Goal: Transaction & Acquisition: Purchase product/service

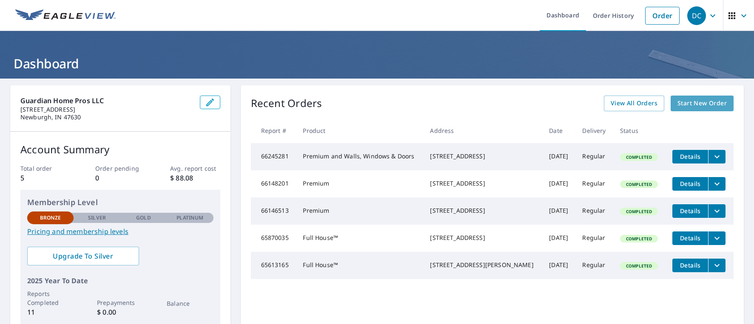
click at [693, 103] on span "Start New Order" at bounding box center [701, 103] width 49 height 11
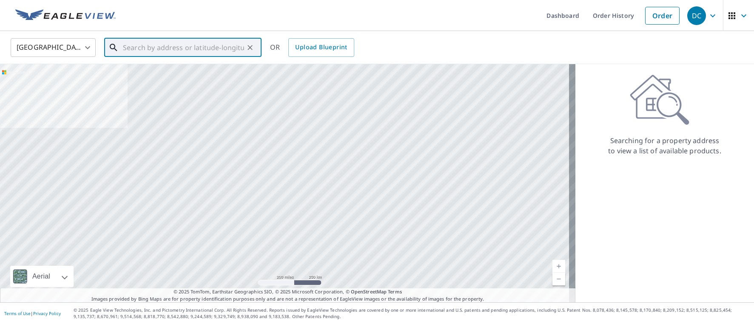
click at [148, 50] on input "text" at bounding box center [183, 48] width 121 height 24
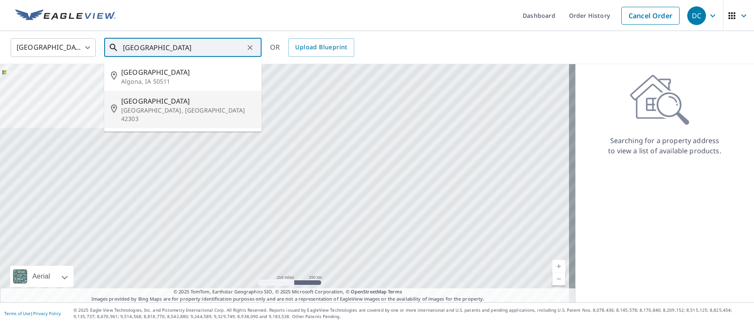
click at [148, 107] on p "[GEOGRAPHIC_DATA], [GEOGRAPHIC_DATA] 42303" at bounding box center [187, 114] width 133 height 17
type input "[STREET_ADDRESS][PERSON_NAME]"
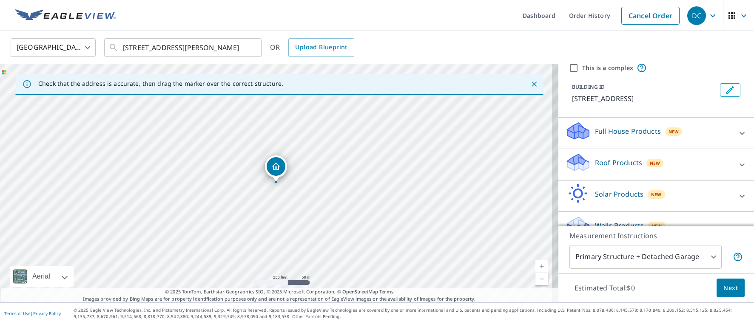
scroll to position [31, 0]
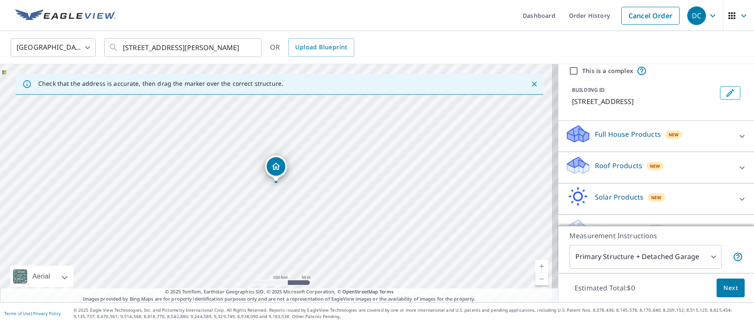
click at [737, 135] on icon at bounding box center [742, 136] width 10 height 10
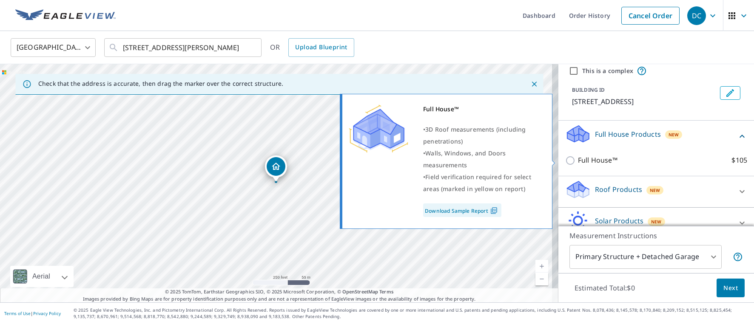
click at [566, 159] on input "Full House™ $105" at bounding box center [571, 161] width 13 height 10
checkbox input "true"
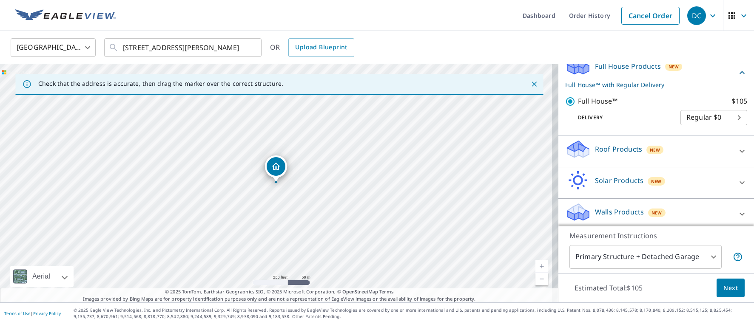
scroll to position [104, 0]
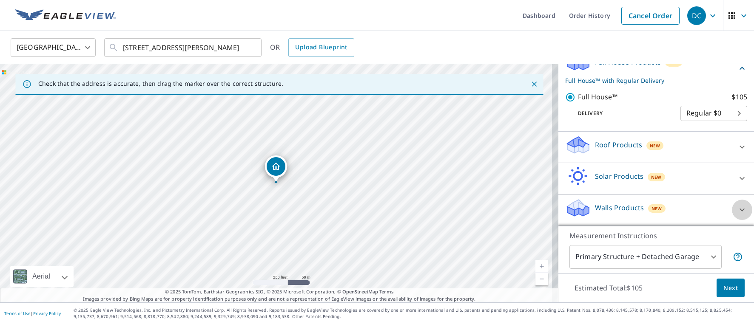
click at [739, 210] on icon at bounding box center [741, 210] width 5 height 3
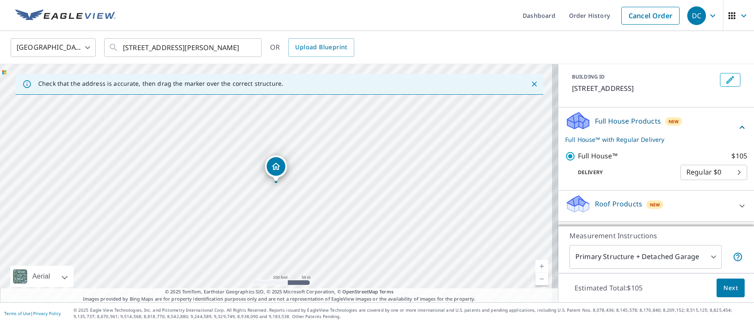
scroll to position [43, 0]
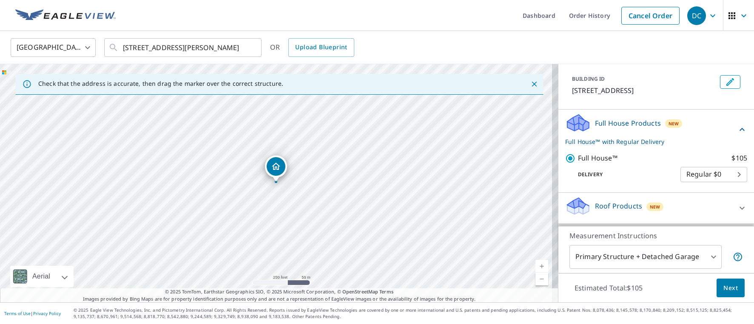
click at [616, 142] on p "Full House™ with Regular Delivery" at bounding box center [651, 141] width 172 height 9
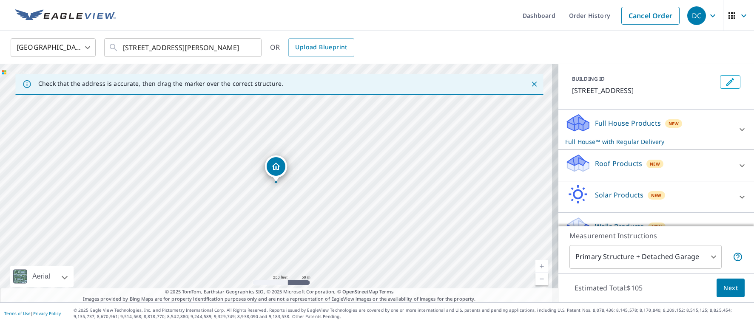
click at [617, 142] on p "Full House™ with Regular Delivery" at bounding box center [648, 141] width 167 height 9
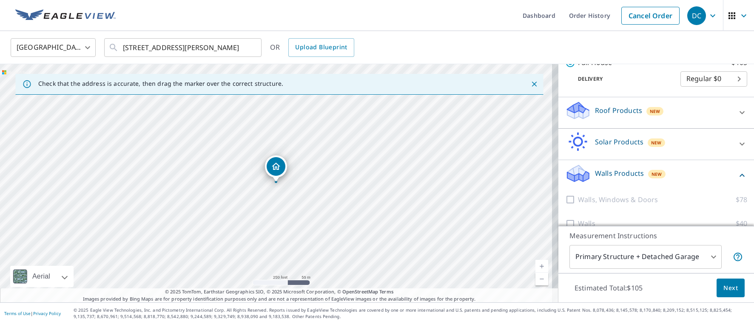
scroll to position [152, 0]
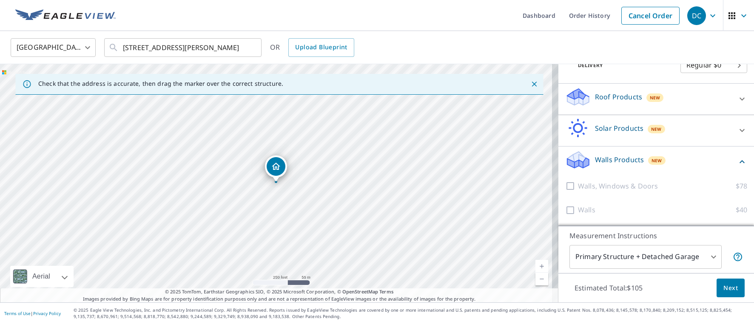
click at [723, 288] on span "Next" at bounding box center [730, 288] width 14 height 11
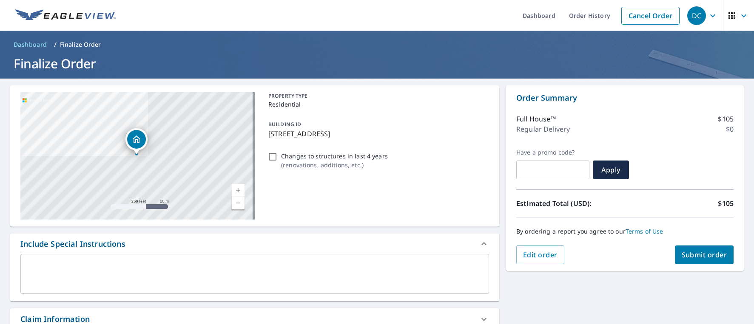
click at [696, 255] on span "Submit order" at bounding box center [704, 254] width 45 height 9
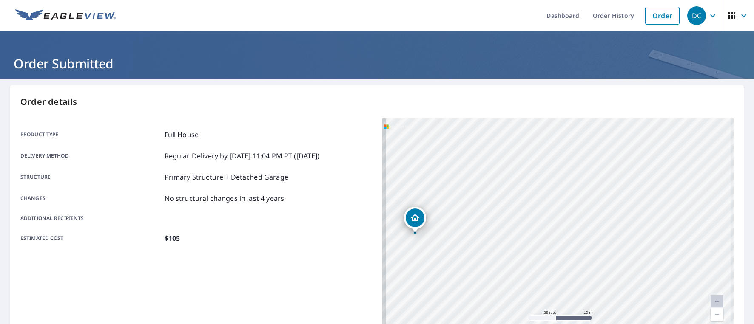
drag, startPoint x: 471, startPoint y: 246, endPoint x: 560, endPoint y: 151, distance: 130.3
click at [568, 143] on div "[STREET_ADDRESS][PERSON_NAME]" at bounding box center [558, 225] width 352 height 213
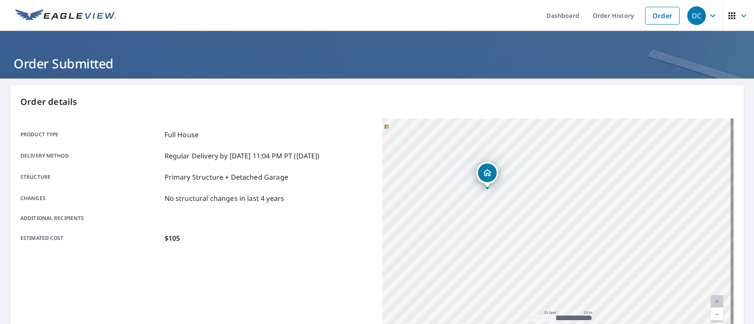
drag, startPoint x: 510, startPoint y: 278, endPoint x: 579, endPoint y: 238, distance: 79.6
click at [579, 238] on div "[STREET_ADDRESS][PERSON_NAME]" at bounding box center [558, 225] width 352 height 213
